Goal: Transaction & Acquisition: Register for event/course

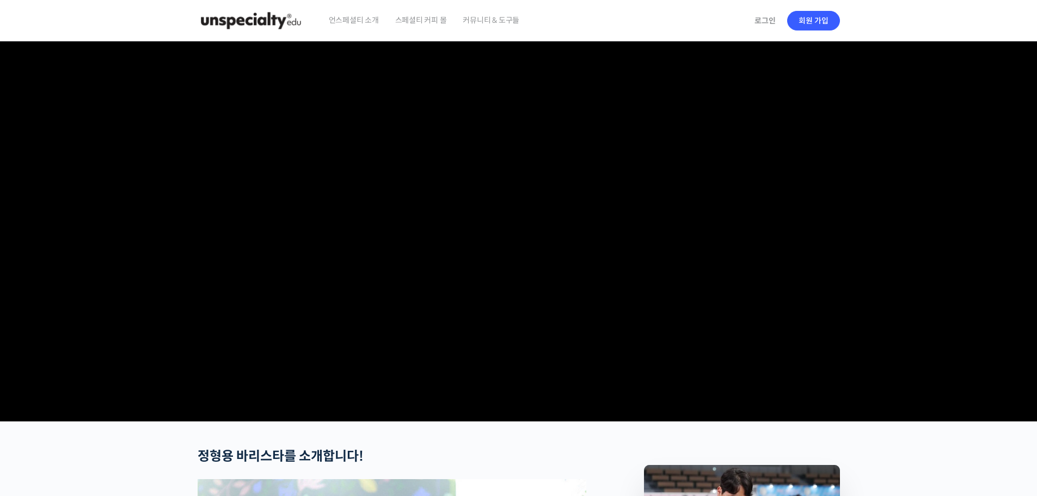
click at [980, 243] on section at bounding box center [518, 231] width 1037 height 380
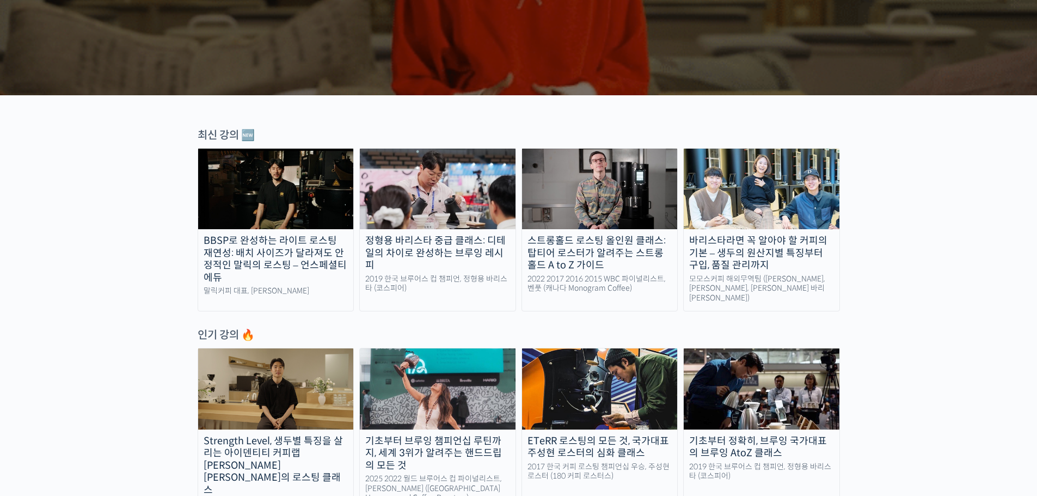
click at [791, 204] on img at bounding box center [762, 189] width 156 height 81
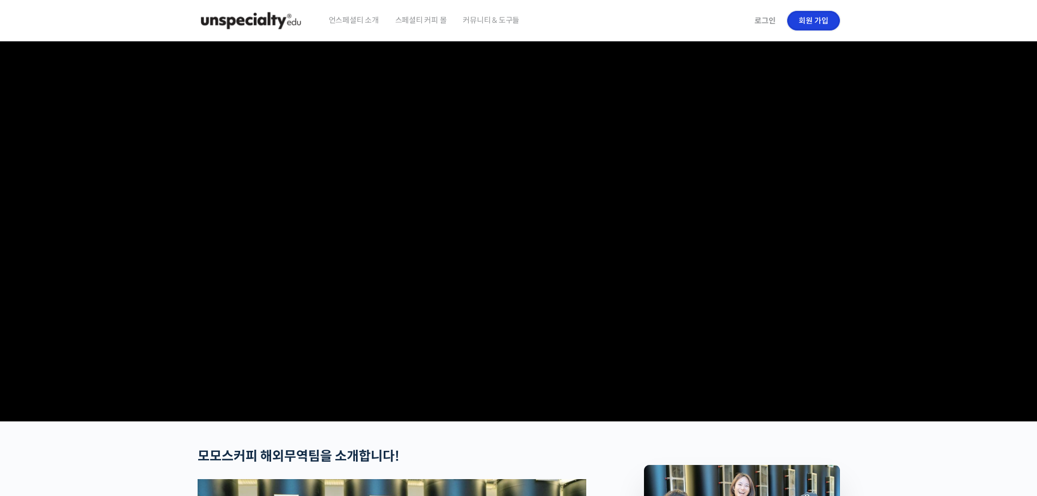
click at [812, 19] on link "회원 가입" at bounding box center [813, 21] width 53 height 20
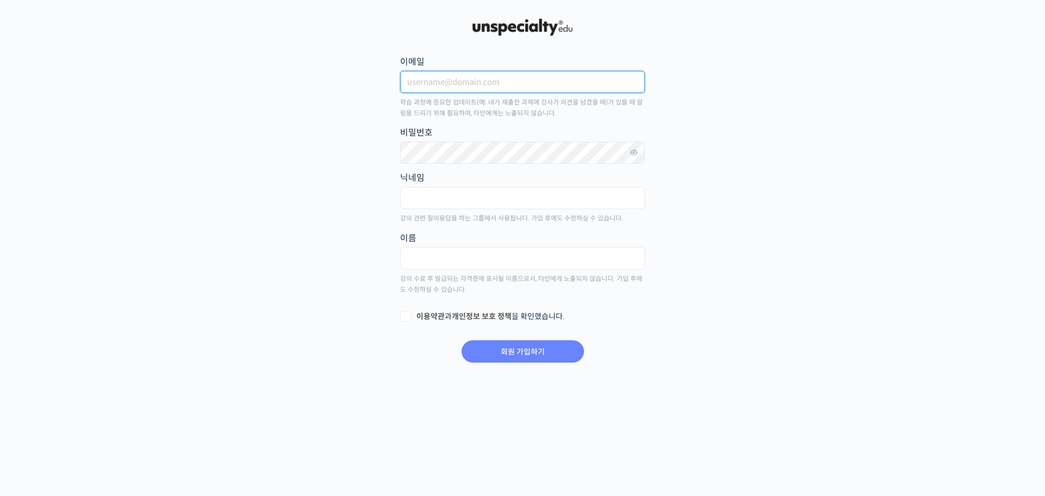
click at [514, 77] on input "이메일" at bounding box center [522, 82] width 245 height 22
type input "ㅏ"
type input "kgy5150@hanmail.net"
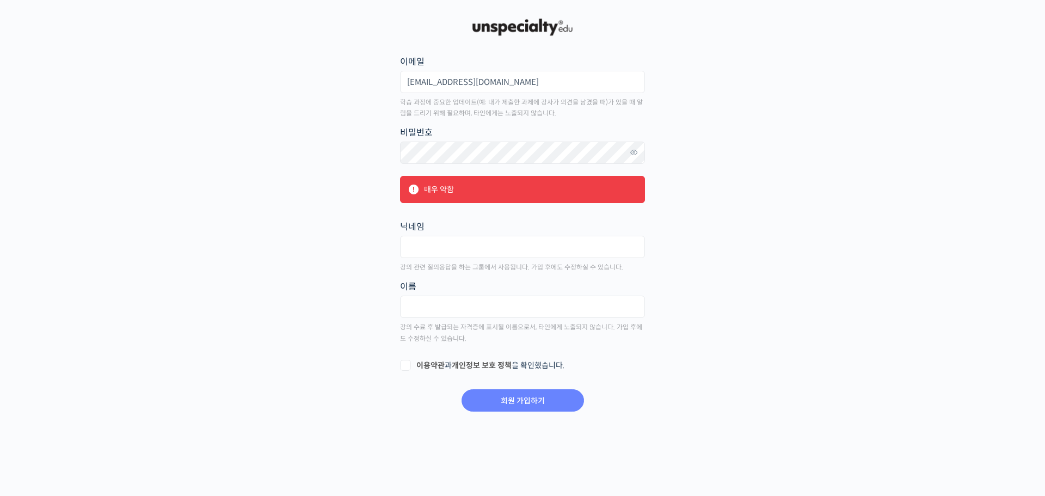
click at [566, 232] on fieldset "닉네임" at bounding box center [522, 241] width 245 height 45
drag, startPoint x: 486, startPoint y: 250, endPoint x: 480, endPoint y: 251, distance: 6.1
click at [483, 251] on input "text" at bounding box center [522, 247] width 245 height 22
type input "v"
type input "팥쥐"
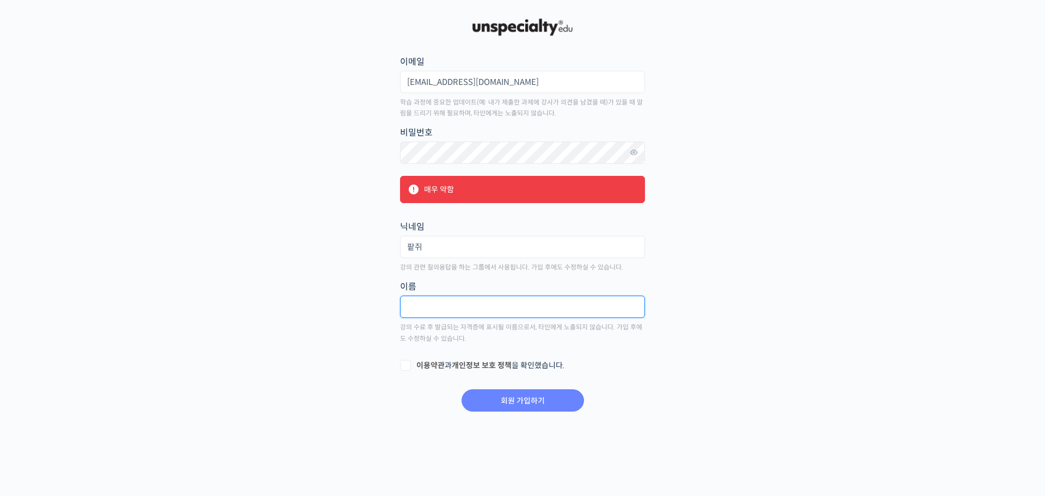
click at [440, 307] on input "text" at bounding box center [522, 307] width 245 height 22
type input "김계영"
click at [407, 364] on label "이용약관 과 개인정보 보호 정책 을 확인했습니다." at bounding box center [522, 365] width 245 height 11
click at [407, 364] on input "이용약관 과 개인정보 보호 정책 을 확인했습니다." at bounding box center [403, 363] width 7 height 7
checkbox input "true"
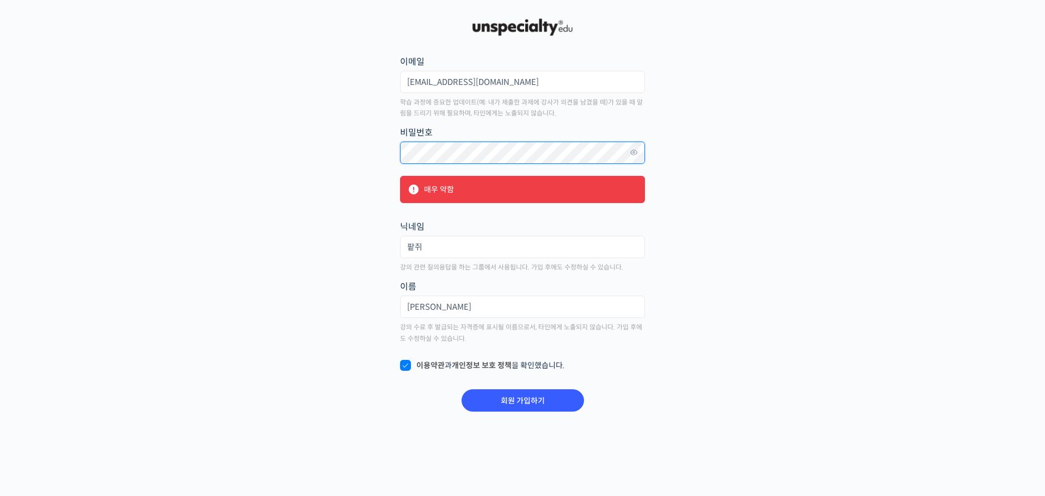
click at [339, 173] on main "회원 가입하기 or 로그인 이메일 kgy5150@hanmail.net 학습 과정에 중요한 업데이트(예: 내가 제출한 과제에 강사가 의견을 남겼…" at bounding box center [522, 214] width 642 height 396
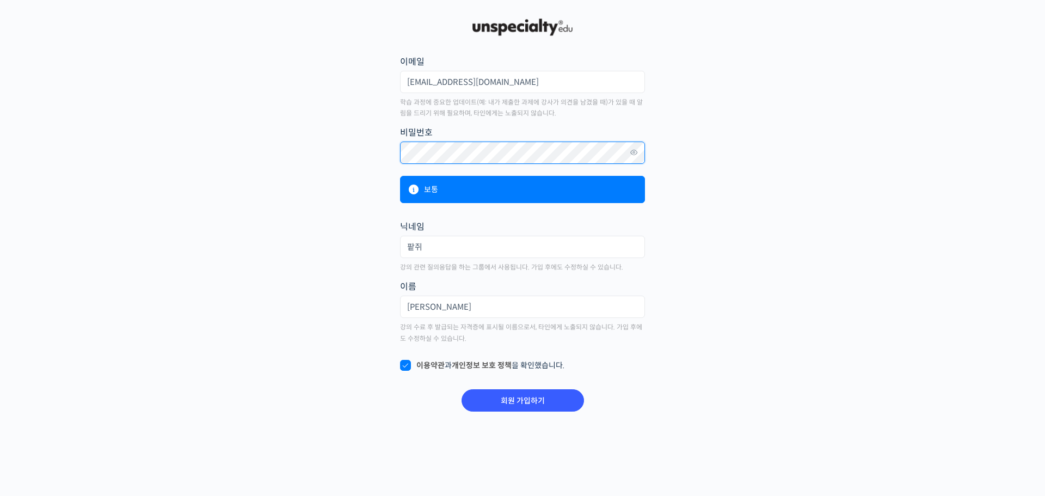
click at [367, 161] on main "회원 가입하기 or 로그인 이메일 kgy5150@hanmail.net 학습 과정에 중요한 업데이트(예: 내가 제출한 과제에 강사가 의견을 남겼…" at bounding box center [522, 214] width 642 height 396
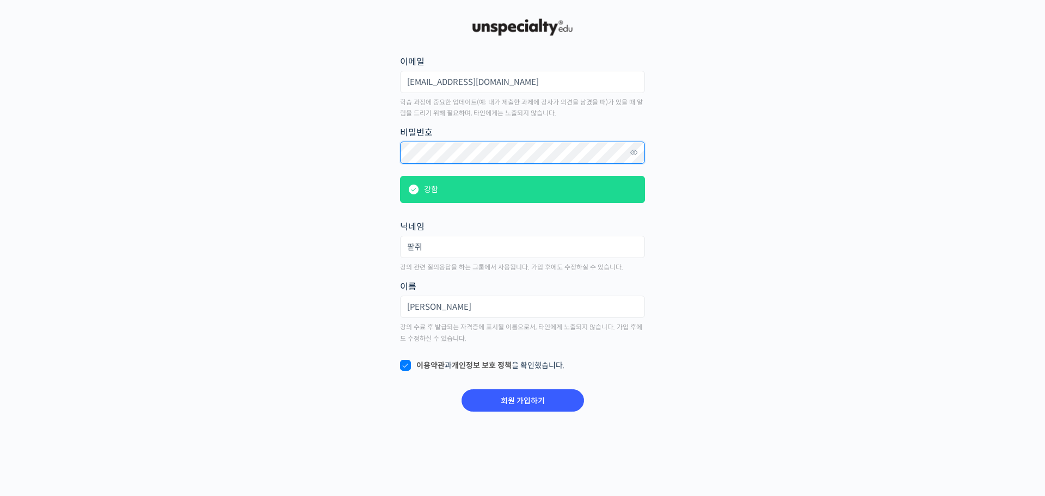
click at [377, 163] on main "회원 가입하기 or 로그인 이메일 kgy5150@hanmail.net 학습 과정에 중요한 업데이트(예: 내가 제출한 과제에 강사가 의견을 남겼…" at bounding box center [522, 214] width 642 height 396
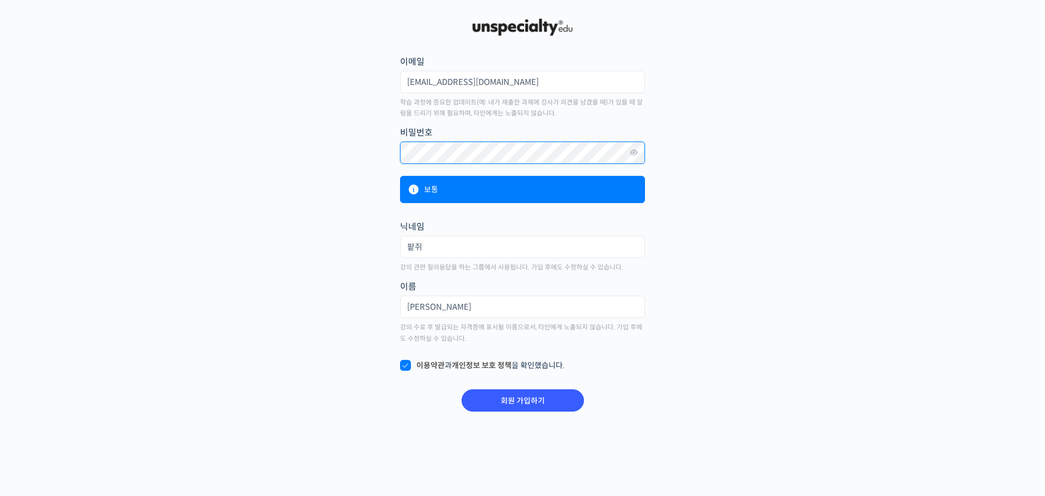
click at [323, 174] on main "회원 가입하기 or 로그인 이메일 kgy5150@hanmail.net 학습 과정에 중요한 업데이트(예: 내가 제출한 과제에 강사가 의견을 남겼…" at bounding box center [522, 214] width 642 height 396
click at [517, 403] on input "회원 가입하기" at bounding box center [523, 400] width 122 height 22
click at [519, 402] on input "회원 가입하기" at bounding box center [523, 400] width 122 height 22
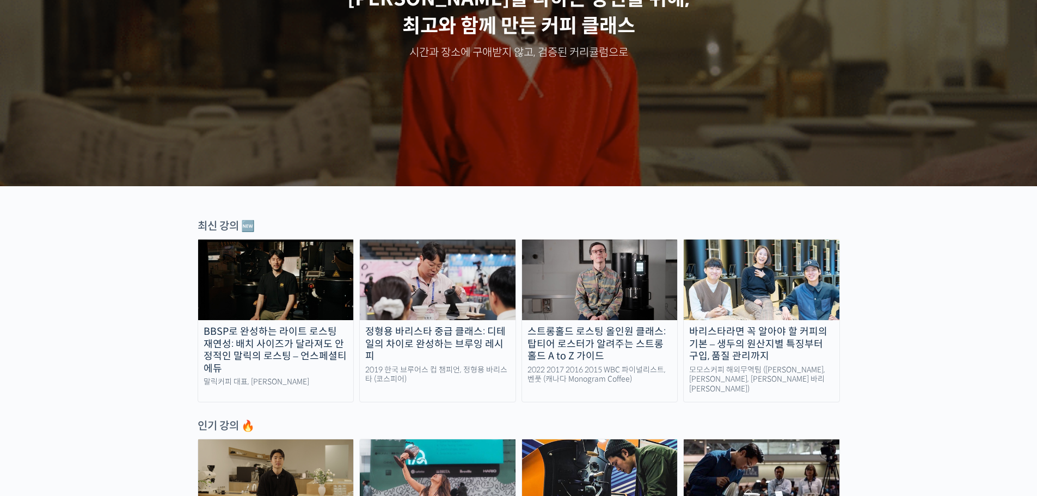
scroll to position [272, 0]
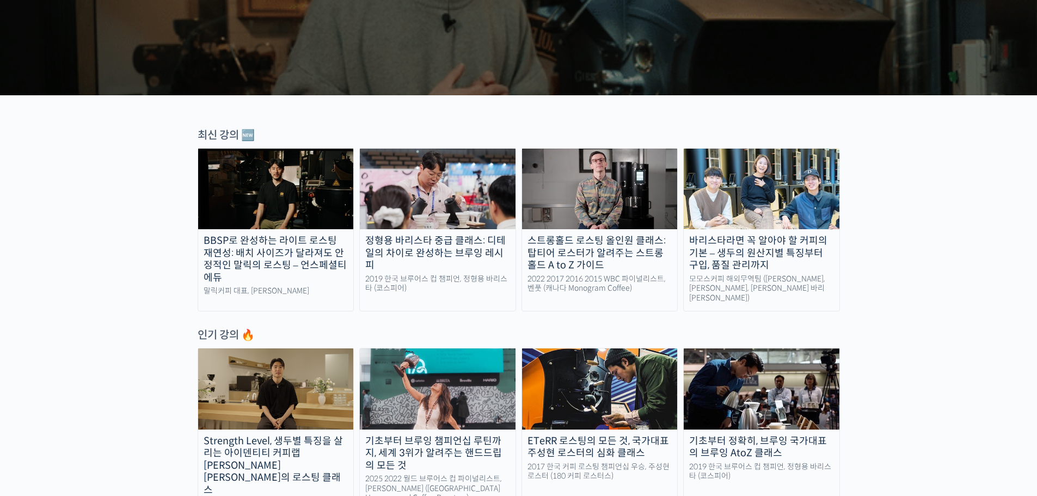
click at [749, 207] on img at bounding box center [762, 189] width 156 height 81
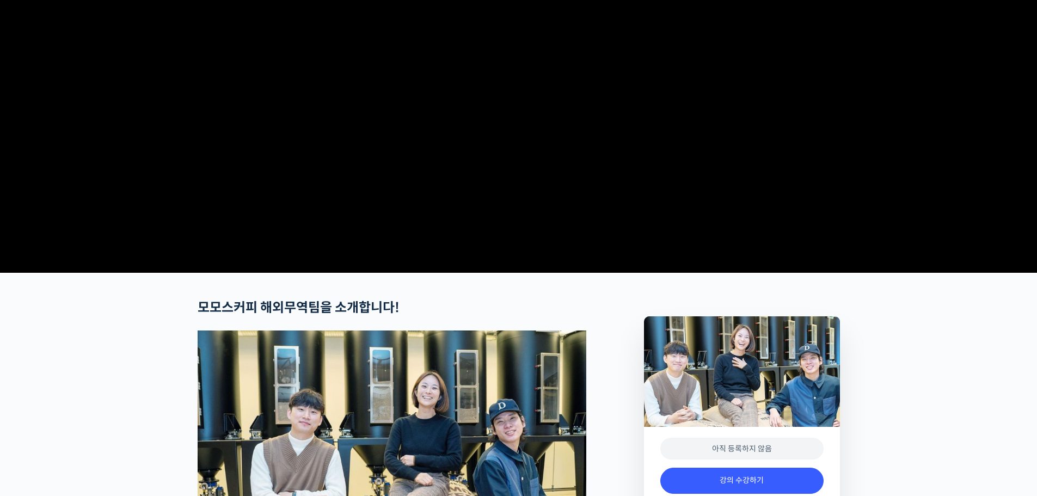
scroll to position [163, 0]
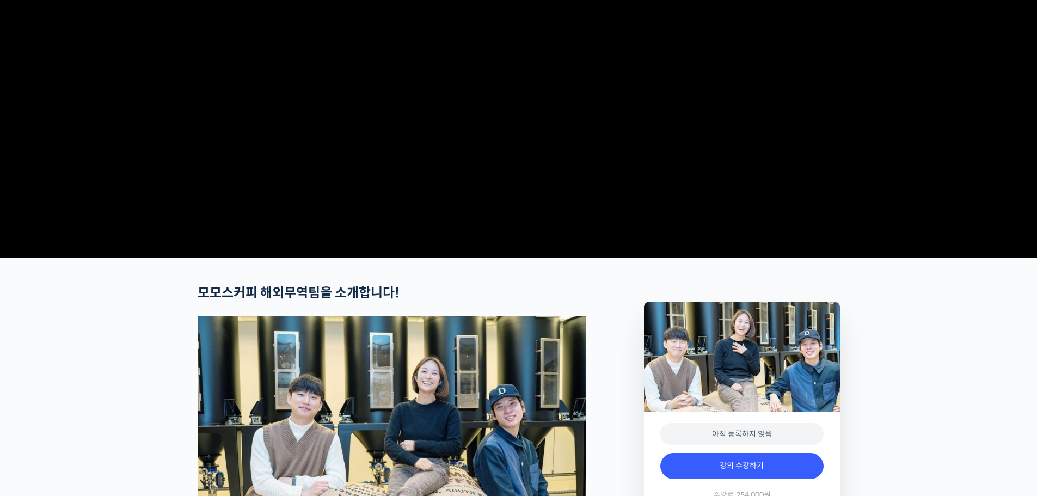
click at [427, 301] on h2 "모모스커피 해외무역팀을 소개합니다!" at bounding box center [392, 293] width 389 height 16
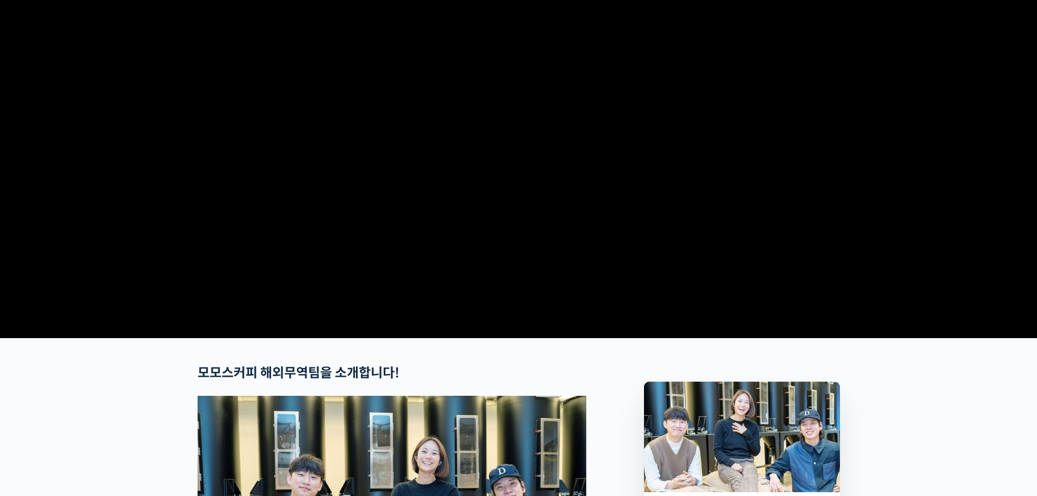
scroll to position [0, 0]
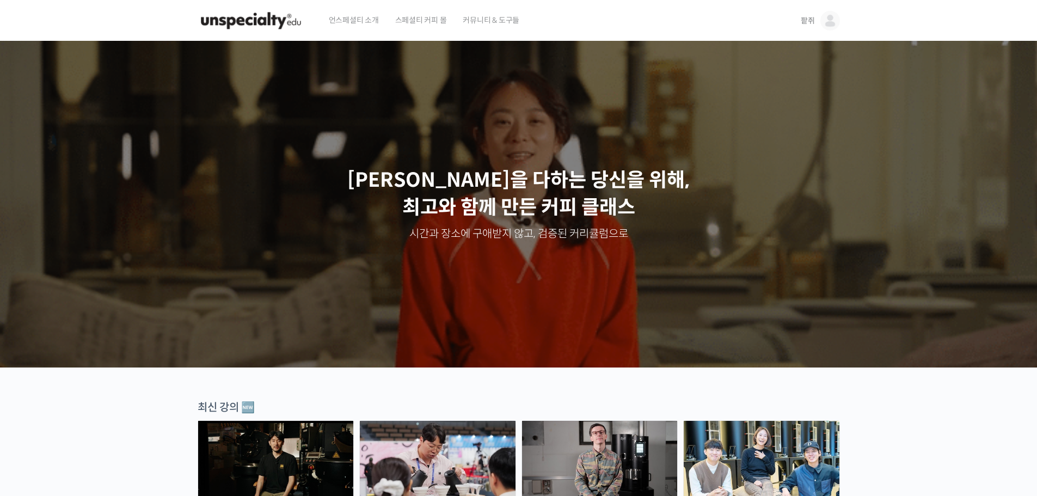
click at [272, 22] on img at bounding box center [251, 20] width 107 height 33
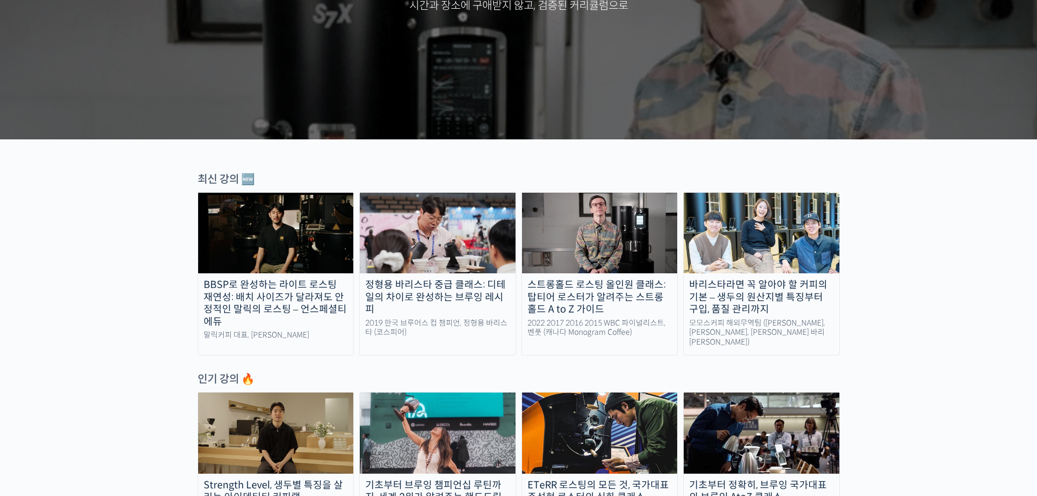
scroll to position [218, 0]
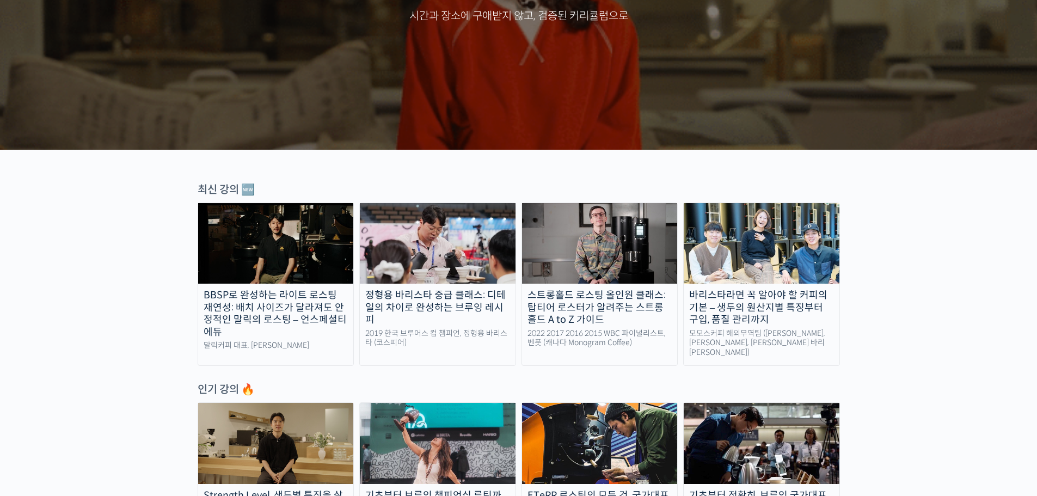
click at [764, 251] on img at bounding box center [762, 243] width 156 height 81
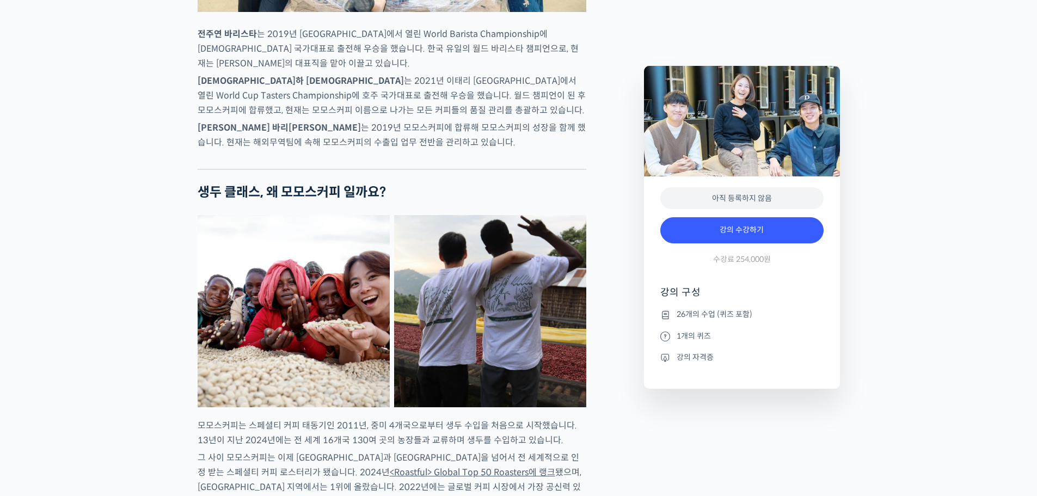
scroll to position [708, 0]
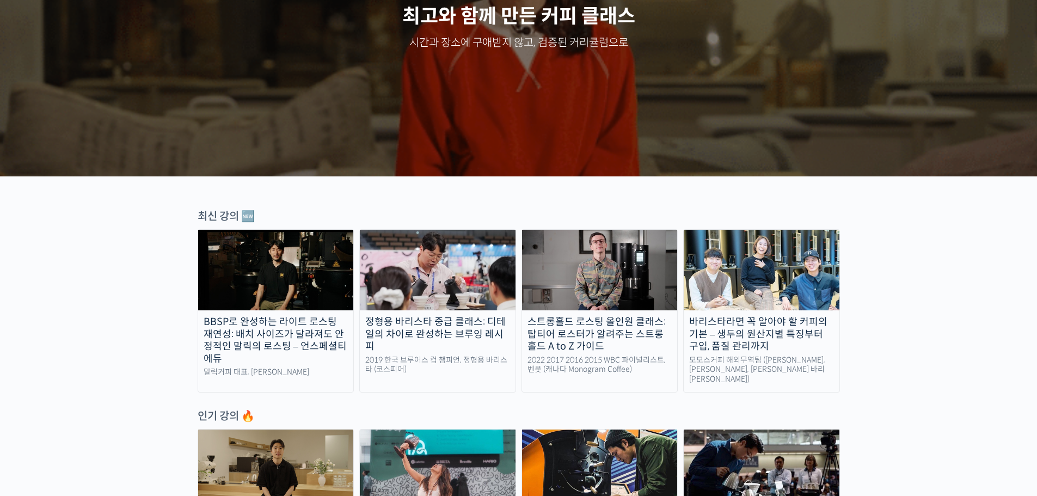
click at [276, 302] on img at bounding box center [276, 270] width 156 height 81
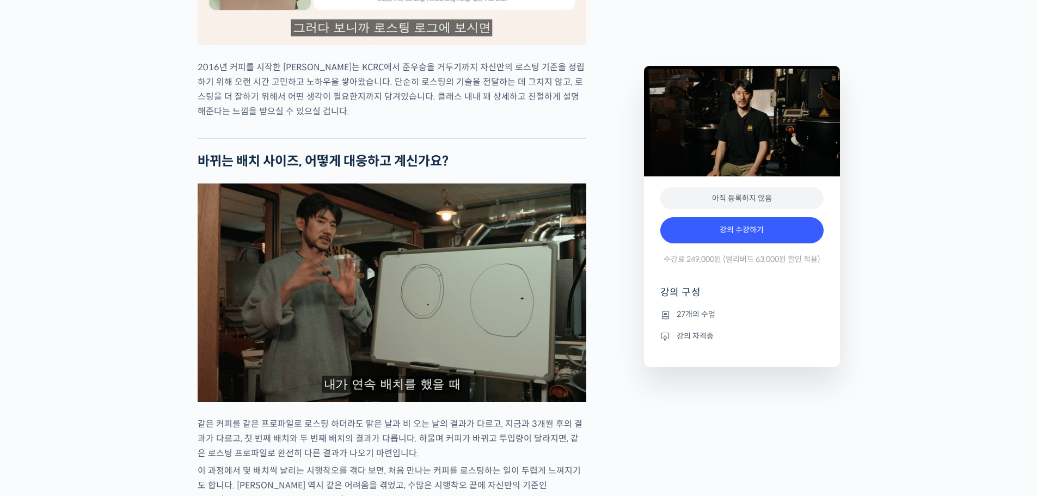
scroll to position [1361, 0]
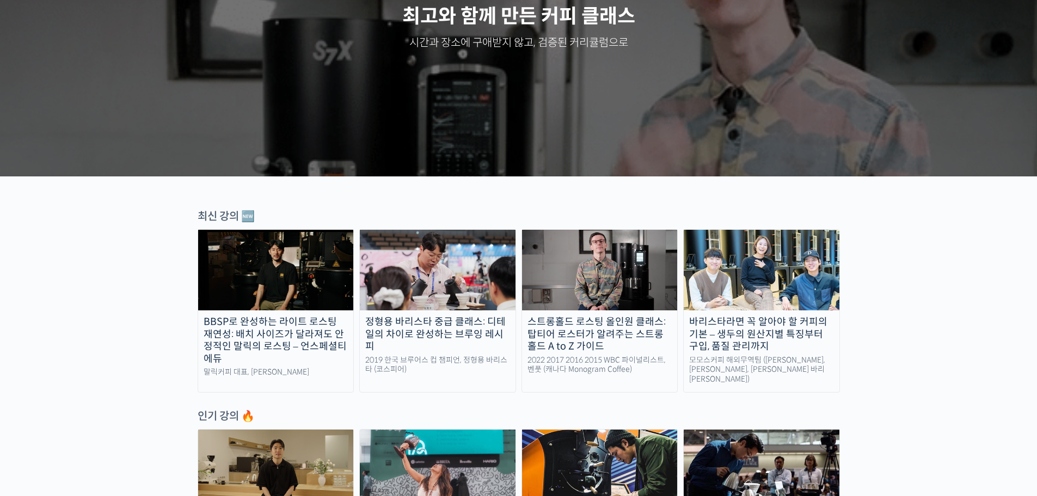
click at [455, 266] on img at bounding box center [438, 270] width 156 height 81
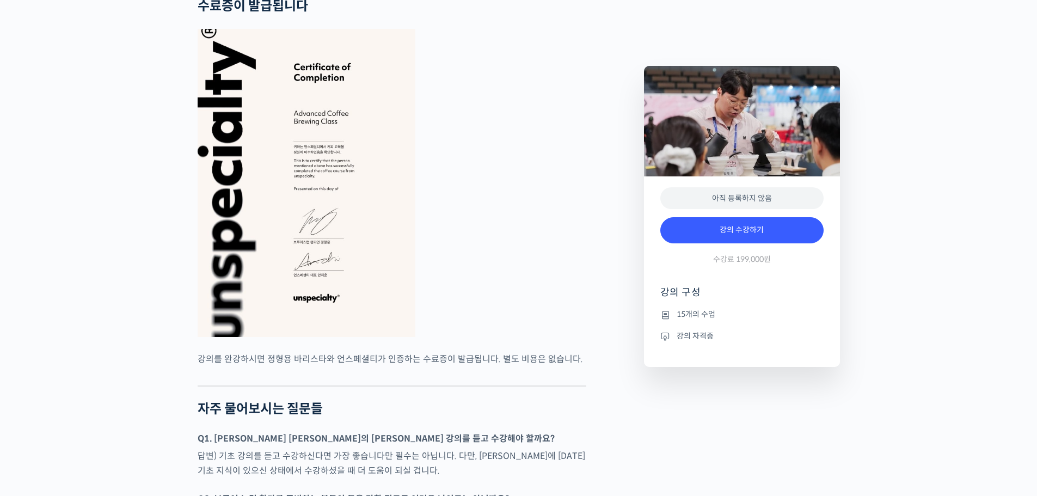
scroll to position [2449, 0]
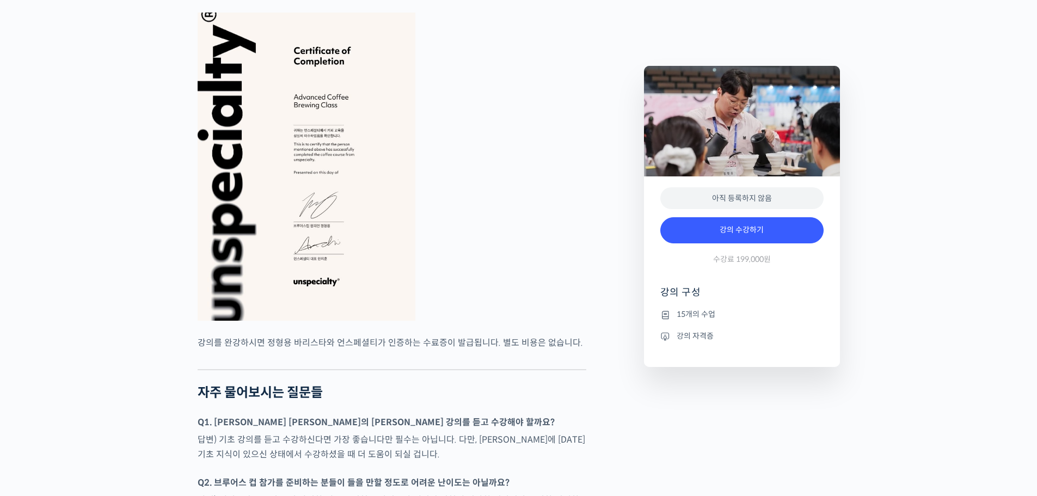
click at [669, 336] on icon at bounding box center [665, 336] width 10 height 13
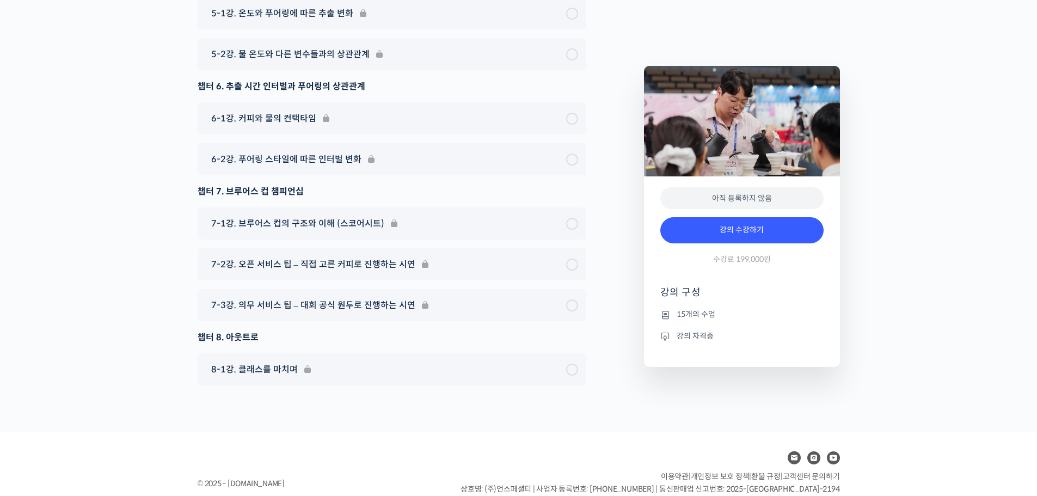
scroll to position [3716, 0]
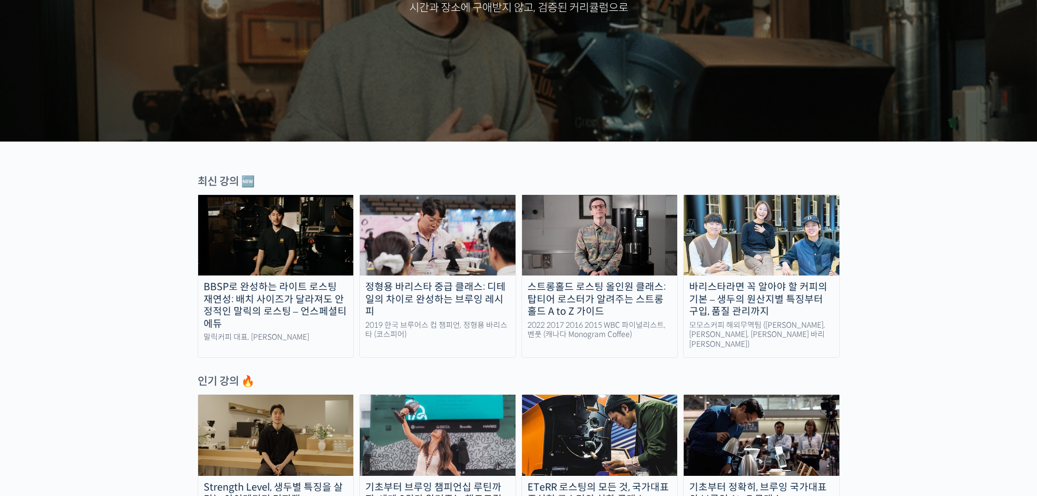
scroll to position [245, 0]
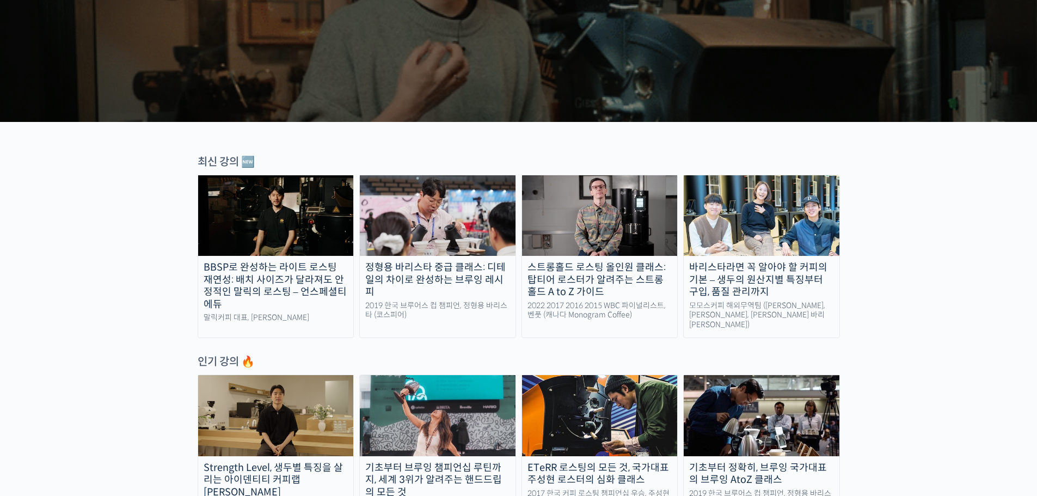
click at [780, 228] on img at bounding box center [762, 215] width 156 height 81
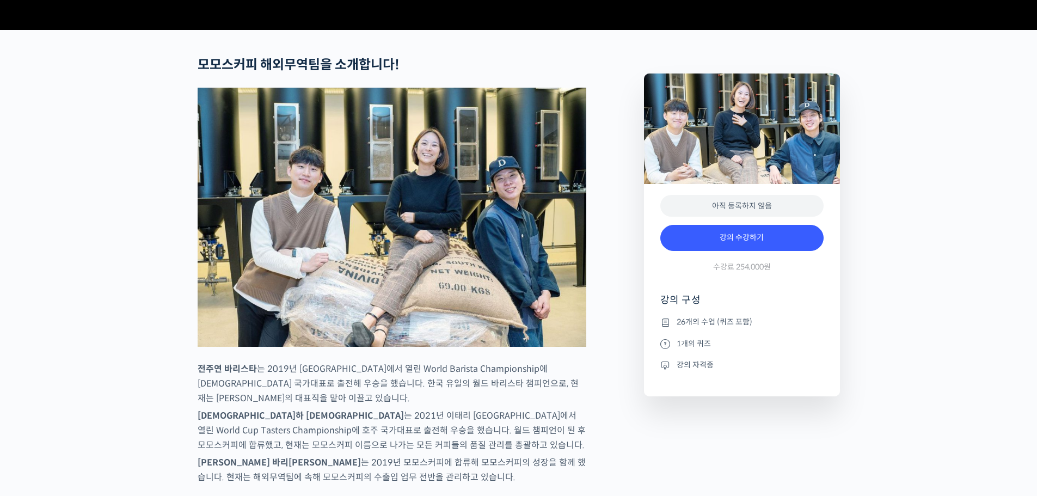
scroll to position [435, 0]
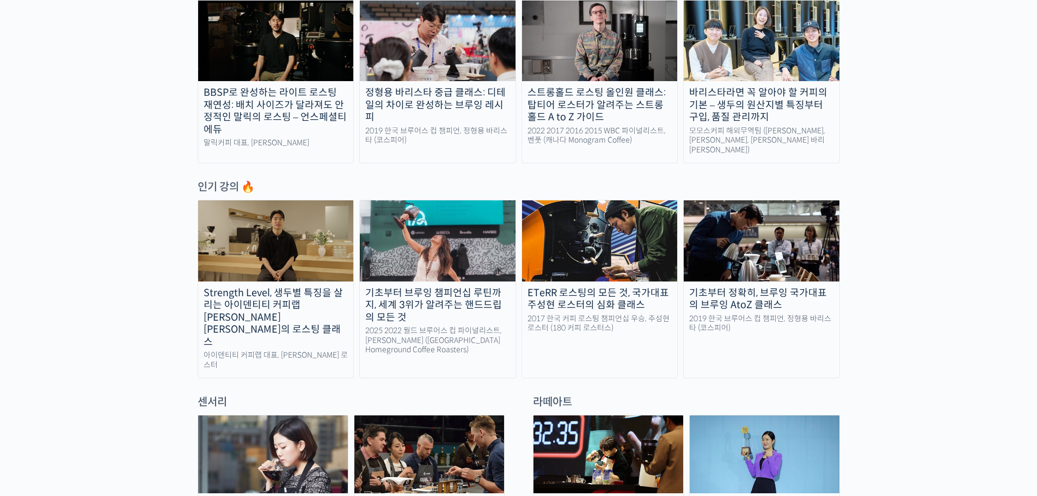
scroll to position [463, 0]
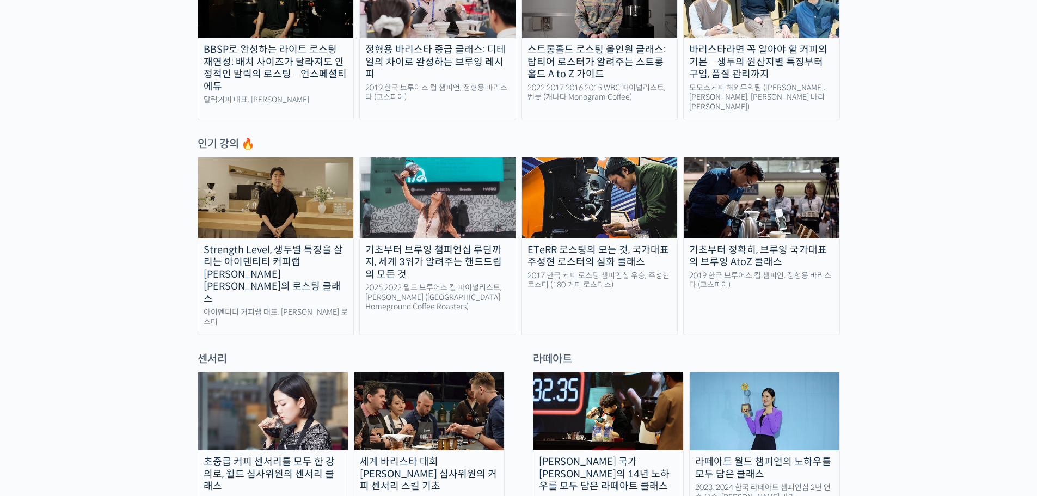
click at [318, 200] on img at bounding box center [276, 197] width 156 height 81
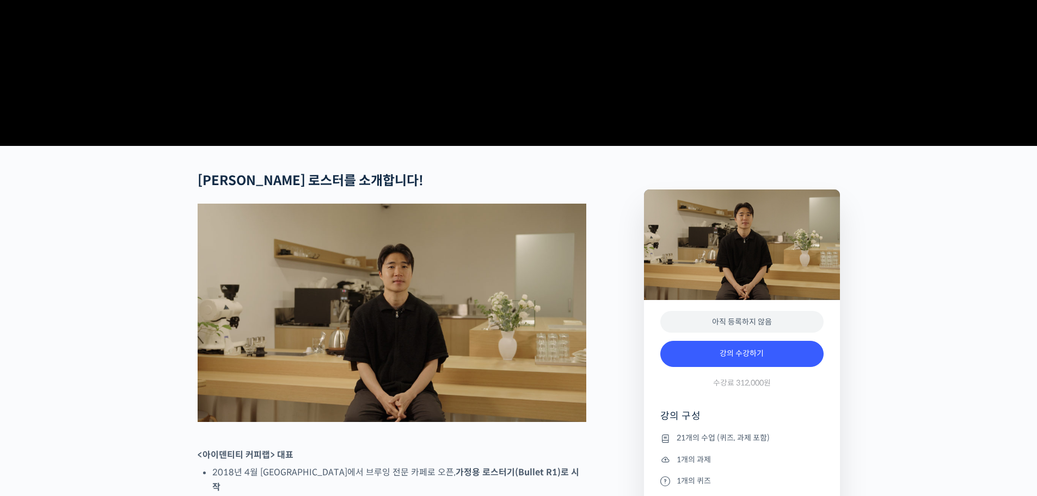
scroll to position [490, 0]
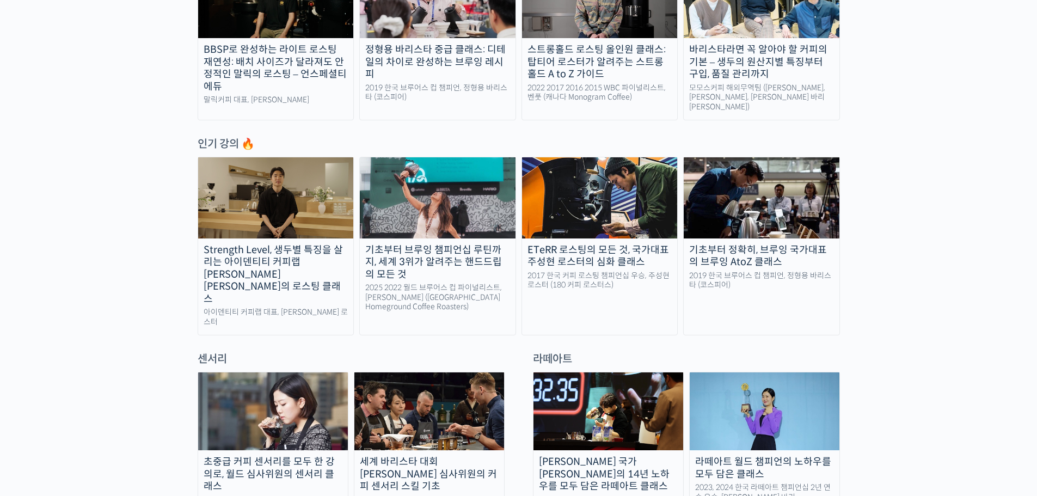
click at [472, 200] on img at bounding box center [438, 197] width 156 height 81
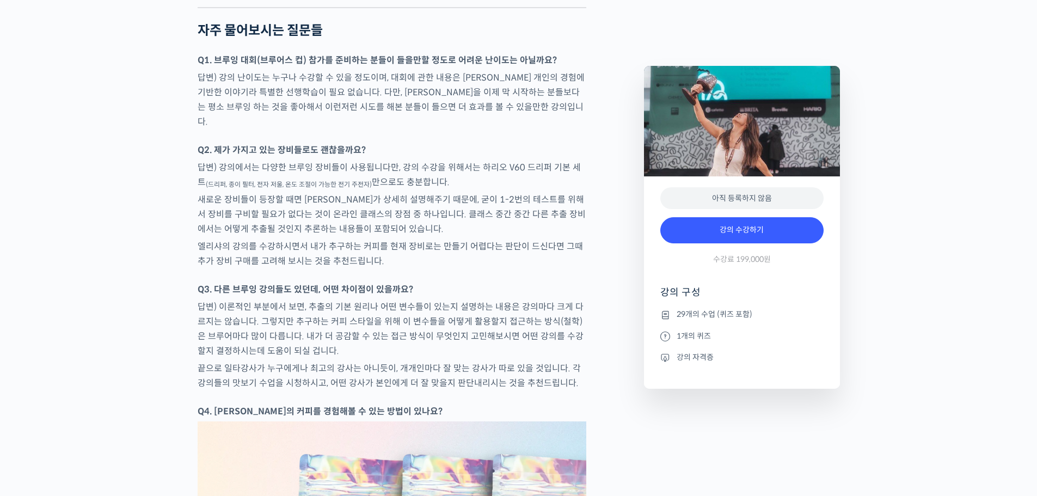
scroll to position [4463, 0]
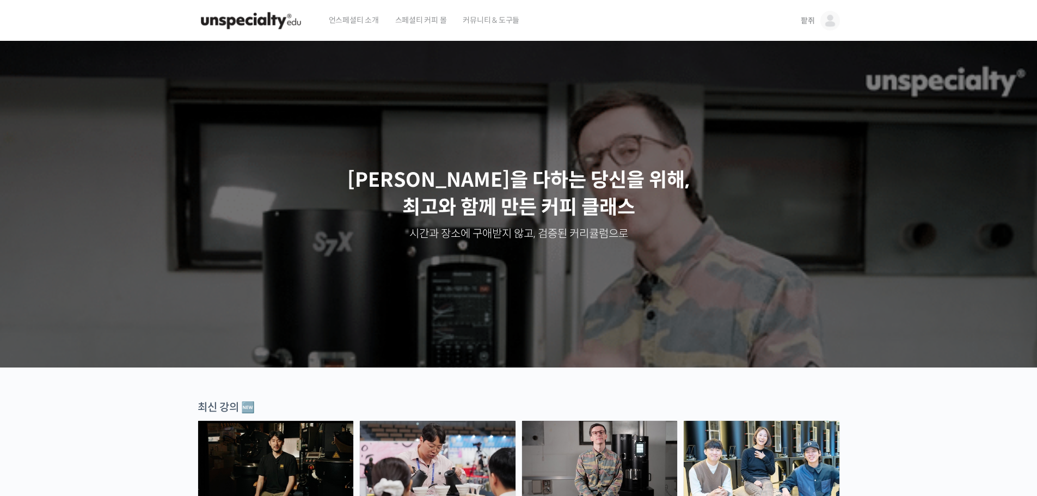
click at [421, 17] on span "스페셜티 커피 몰" at bounding box center [421, 19] width 52 height 41
